Goal: Check status: Check status

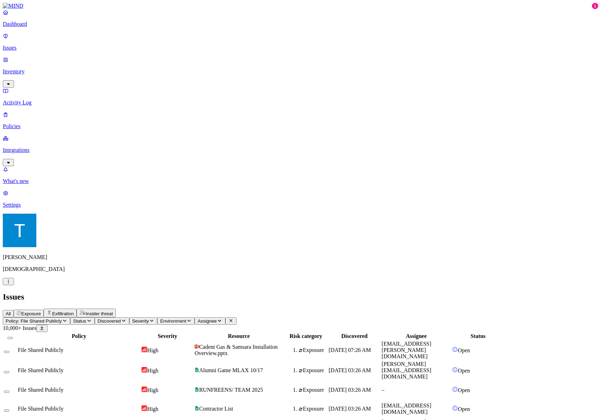
click at [38, 141] on nav "Dashboard Issues Inventory Activity Log Policies Integrations What's new 1 Sett…" at bounding box center [300, 108] width 595 height 199
click at [140, 347] on div "File Shared Publicly" at bounding box center [79, 350] width 122 height 6
click at [27, 88] on link "Activity Log" at bounding box center [300, 97] width 595 height 18
